Goal: Task Accomplishment & Management: Use online tool/utility

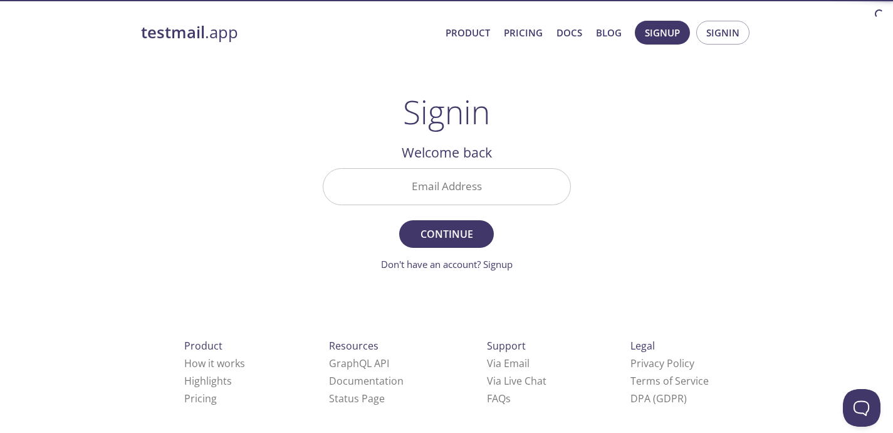
click at [469, 185] on input "Email Address" at bounding box center [447, 187] width 247 height 36
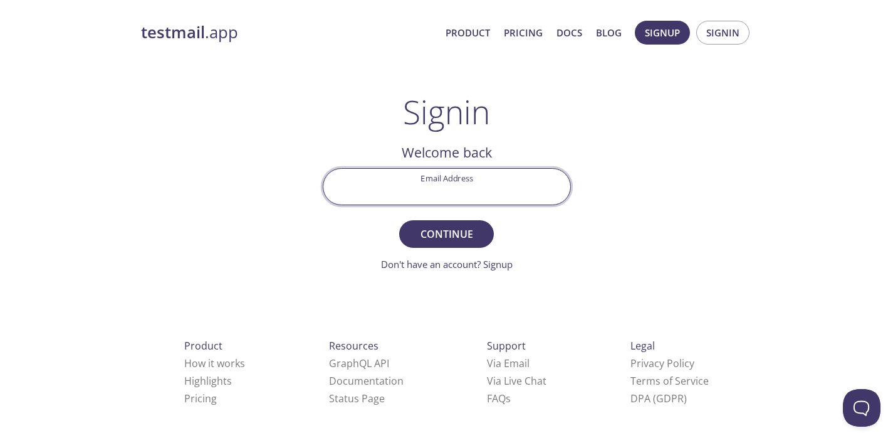
type input "[PERSON_NAME][EMAIL_ADDRESS][DOMAIN_NAME]"
click at [458, 227] on span "Continue" at bounding box center [446, 234] width 66 height 18
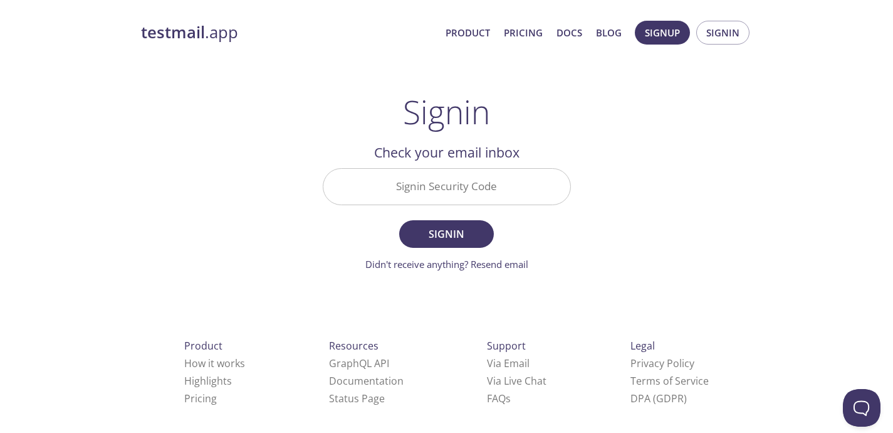
click at [453, 194] on input "Signin Security Code" at bounding box center [447, 187] width 247 height 36
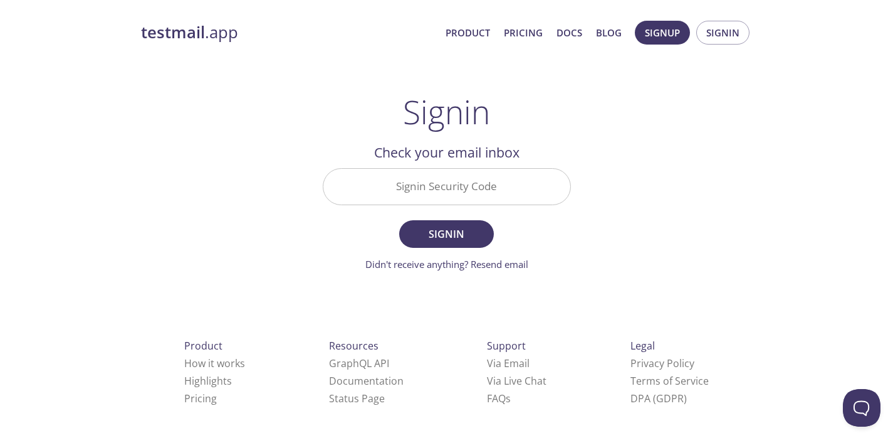
click at [492, 187] on input "Signin Security Code" at bounding box center [447, 187] width 247 height 36
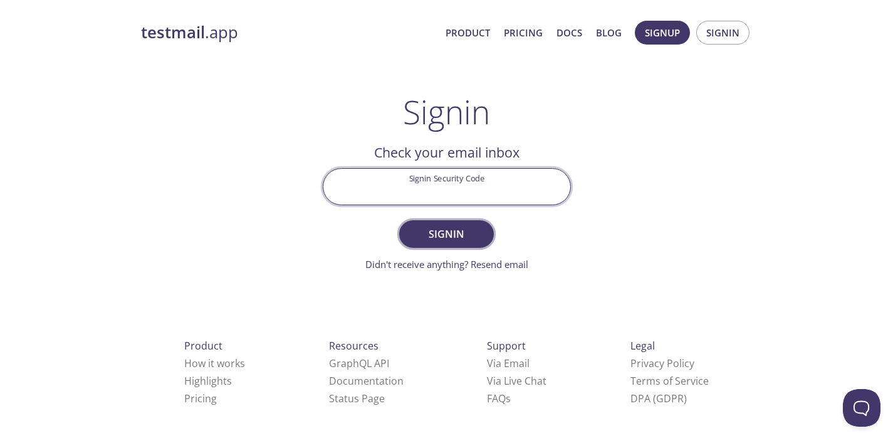
paste input "4YWBTZP"
type input "4YWBTZP"
click at [448, 224] on button "Signin" at bounding box center [446, 234] width 94 height 28
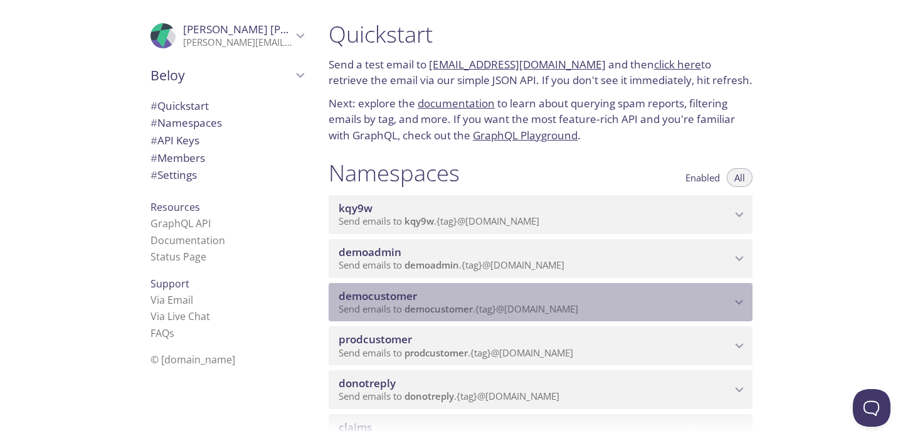
click at [475, 292] on span "democustomer" at bounding box center [535, 296] width 392 height 14
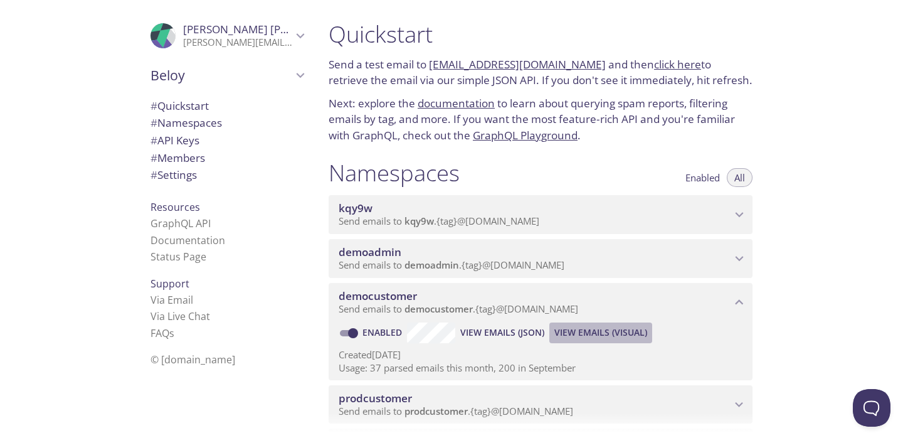
click at [619, 333] on span "View Emails (Visual)" at bounding box center [600, 332] width 93 height 15
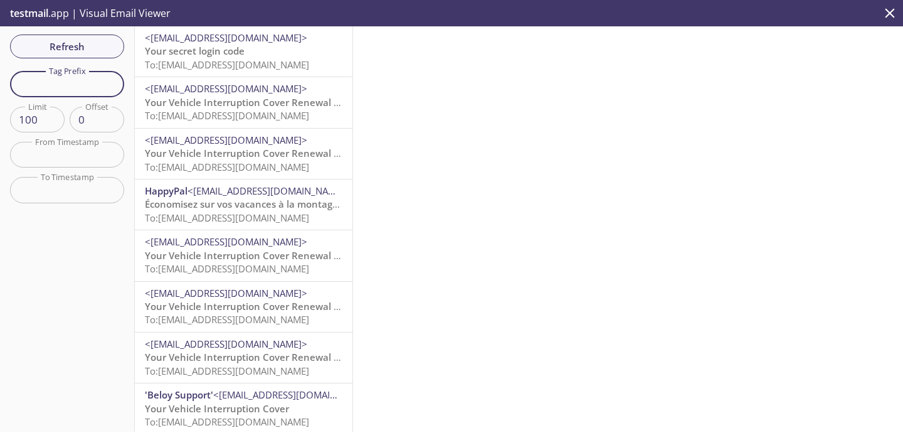
click at [92, 87] on input "text" at bounding box center [67, 84] width 114 height 26
type input "renewal"
click at [229, 105] on div "<[EMAIL_ADDRESS][DOMAIN_NAME]> Your secret login code To: [EMAIL_ADDRESS][DOMAI…" at bounding box center [244, 228] width 218 height 405
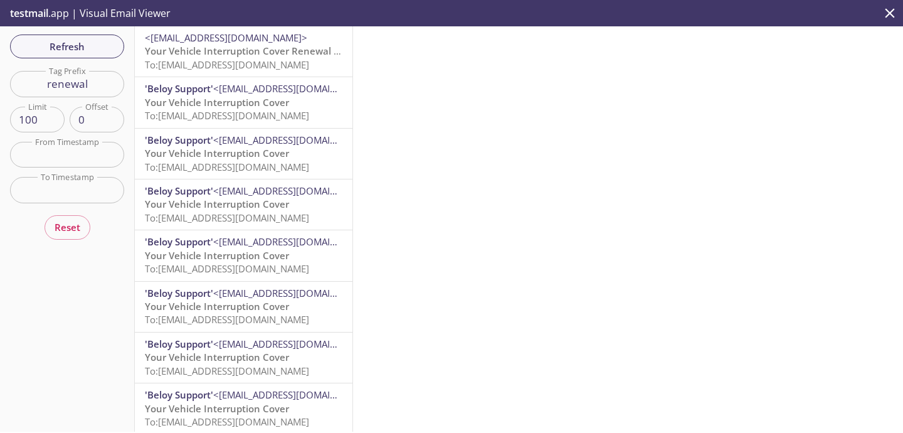
click at [215, 59] on span "To: [EMAIL_ADDRESS][DOMAIN_NAME]" at bounding box center [227, 64] width 164 height 13
